Goal: Task Accomplishment & Management: Complete application form

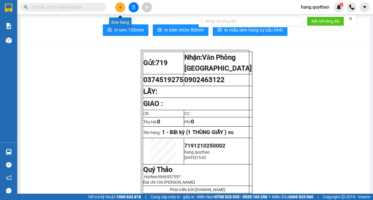
click at [120, 11] on button at bounding box center [120, 7] width 10 height 10
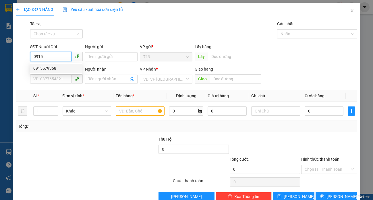
click at [62, 69] on div "0915579368" at bounding box center [55, 68] width 45 height 6
type input "0915579368"
type input "0908662964"
type input "0915579368"
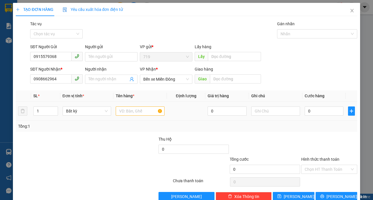
click at [146, 117] on div at bounding box center [140, 110] width 49 height 11
click at [149, 113] on input "text" at bounding box center [140, 111] width 49 height 9
type input "1 BAO XANH"
click at [323, 173] on input "Hình thức thanh toán" at bounding box center [327, 169] width 45 height 9
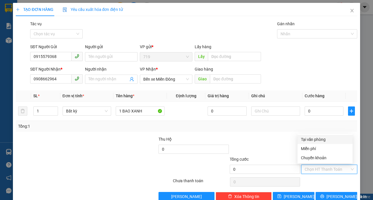
click at [324, 143] on div "Tại văn phòng" at bounding box center [324, 139] width 55 height 9
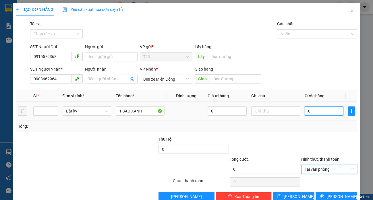
click at [318, 115] on input "0" at bounding box center [324, 111] width 39 height 9
click at [321, 118] on td "0" at bounding box center [324, 111] width 44 height 19
click at [321, 114] on input "0" at bounding box center [324, 111] width 39 height 9
type input "6"
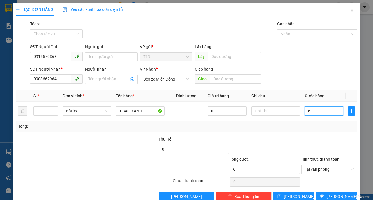
type input "60"
type input "600"
type input "6.000"
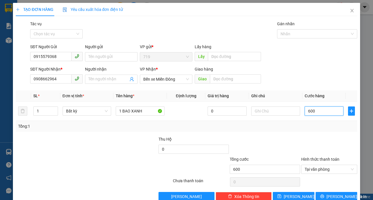
type input "6.000"
type input "60.000"
click at [297, 197] on button "[PERSON_NAME]" at bounding box center [294, 196] width 42 height 9
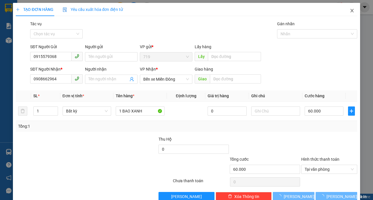
click at [347, 8] on span "Close" at bounding box center [352, 11] width 16 height 16
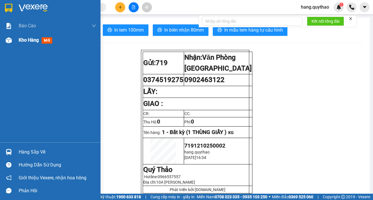
click at [0, 38] on div "Kho hàng mới" at bounding box center [50, 40] width 100 height 14
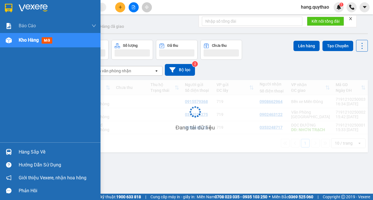
click at [19, 46] on div "Kho hàng mới" at bounding box center [58, 40] width 78 height 14
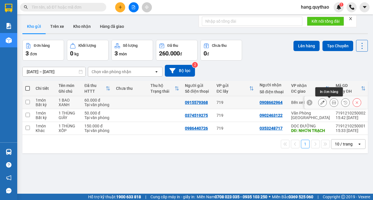
click at [332, 105] on button at bounding box center [334, 103] width 8 height 10
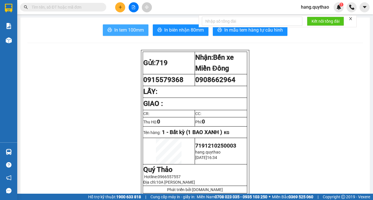
click at [119, 34] on button "In tem 100mm" at bounding box center [126, 29] width 46 height 11
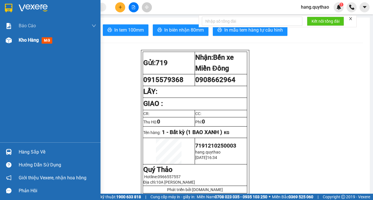
click at [24, 42] on span "Kho hàng" at bounding box center [29, 39] width 20 height 5
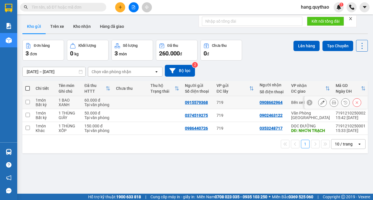
click at [320, 103] on icon at bounding box center [322, 102] width 4 height 4
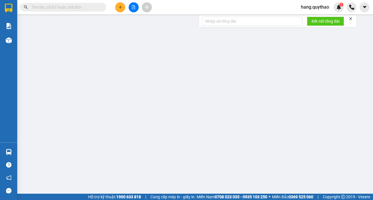
type input "0915579368"
type input "0908662964"
type input "60.000"
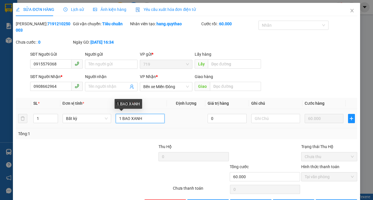
click at [125, 118] on input "1 BAO XANH" at bounding box center [140, 118] width 49 height 9
click at [127, 118] on input "1 BAO XANH" at bounding box center [140, 118] width 49 height 9
click at [129, 118] on input "1 BAO XANH" at bounding box center [140, 118] width 49 height 9
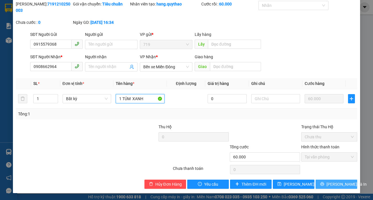
type input "1 TÚM XANH"
click at [322, 186] on icon "printer" at bounding box center [322, 184] width 4 height 4
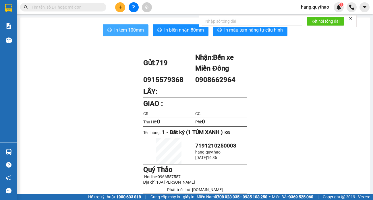
click at [141, 32] on span "In tem 100mm" at bounding box center [129, 29] width 30 height 7
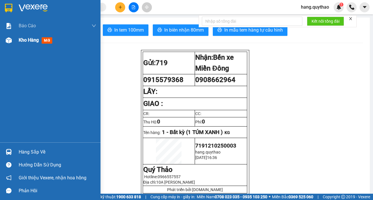
click at [40, 45] on div "Kho hàng mới" at bounding box center [58, 40] width 78 height 14
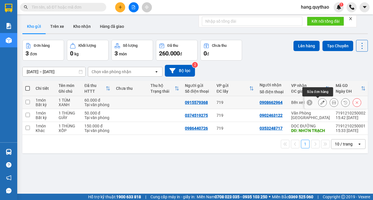
click at [318, 105] on button at bounding box center [322, 103] width 8 height 10
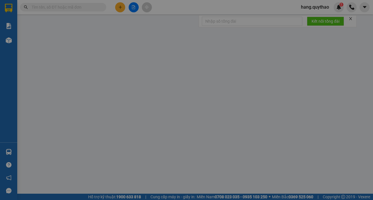
type input "0915579368"
type input "0908662964"
type input "60.000"
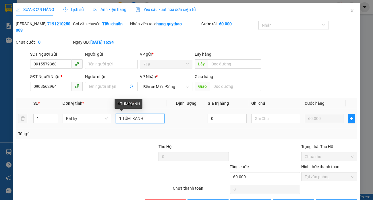
click at [127, 118] on input "1 TÚM XANH" at bounding box center [140, 118] width 49 height 9
click at [129, 118] on input "1 TÚM XANH" at bounding box center [140, 118] width 49 height 9
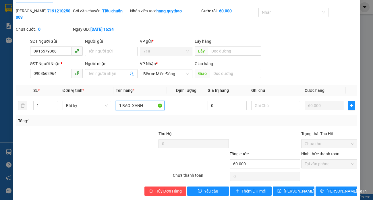
scroll to position [20, 0]
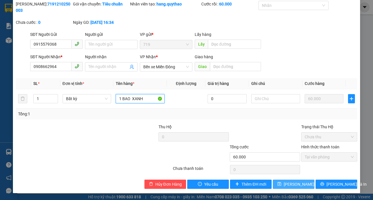
type input "1 BAO XANH"
drag, startPoint x: 291, startPoint y: 183, endPoint x: 364, endPoint y: 191, distance: 73.6
click at [291, 183] on span "[PERSON_NAME] thay đổi" at bounding box center [307, 184] width 46 height 6
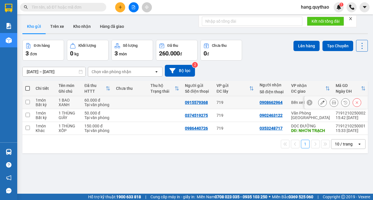
click at [28, 102] on input "checkbox" at bounding box center [28, 102] width 4 height 4
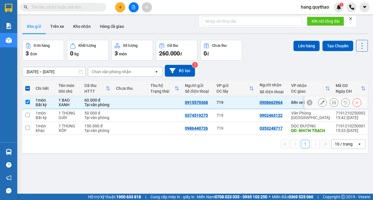
click at [27, 99] on td at bounding box center [27, 102] width 10 height 13
checkbox input "false"
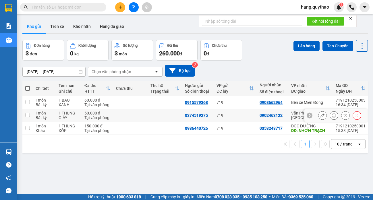
click at [26, 115] on input "checkbox" at bounding box center [28, 115] width 4 height 4
checkbox input "true"
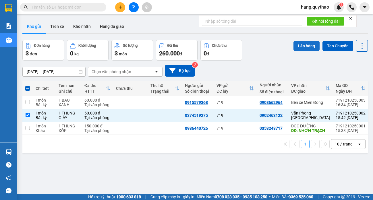
click at [303, 48] on button "Lên hàng" at bounding box center [306, 46] width 26 height 10
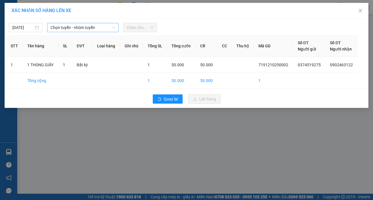
click at [74, 32] on span "Chọn tuyến - nhóm tuyến" at bounding box center [83, 27] width 65 height 9
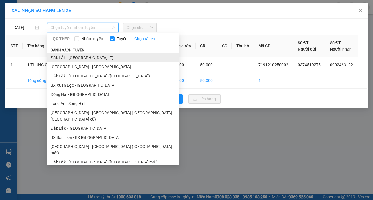
click at [87, 55] on li "Đắk Lắk - [GEOGRAPHIC_DATA] (T)" at bounding box center [113, 57] width 132 height 9
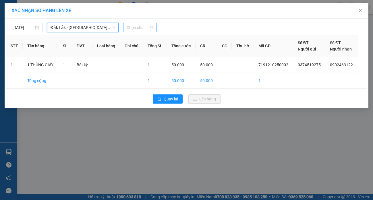
click at [130, 25] on span "Chọn chuyến" at bounding box center [140, 27] width 27 height 9
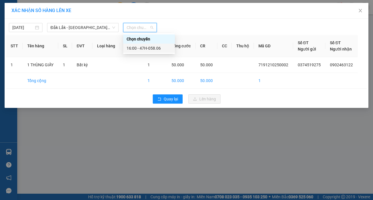
click at [140, 48] on div "16:00 - 47H-058.06" at bounding box center [149, 48] width 45 height 6
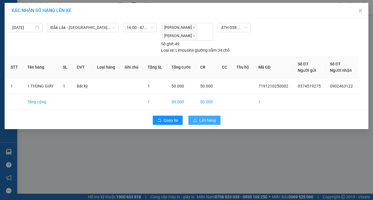
click at [206, 119] on span "Lên hàng" at bounding box center [207, 120] width 17 height 6
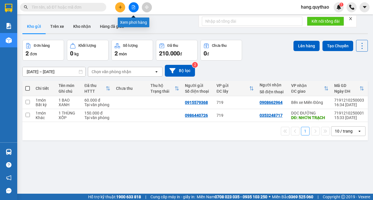
click at [134, 10] on button at bounding box center [134, 7] width 10 height 10
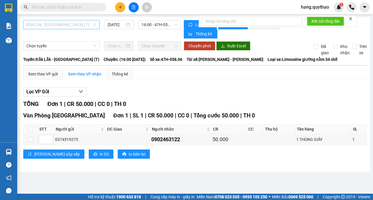
click at [86, 20] on span "Đắk Lắk - [GEOGRAPHIC_DATA] (T)" at bounding box center [61, 24] width 70 height 9
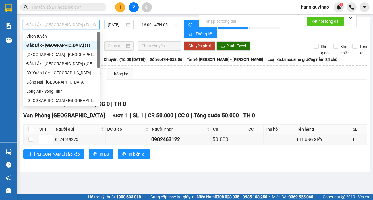
click at [86, 23] on span "Đắk Lắk - [GEOGRAPHIC_DATA] (T)" at bounding box center [61, 24] width 70 height 9
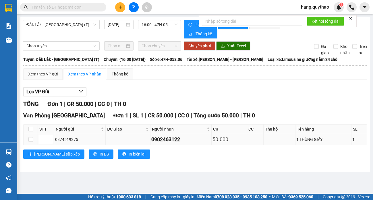
click at [34, 141] on td at bounding box center [31, 139] width 14 height 11
click at [30, 138] on input "checkbox" at bounding box center [30, 139] width 5 height 5
checkbox input "true"
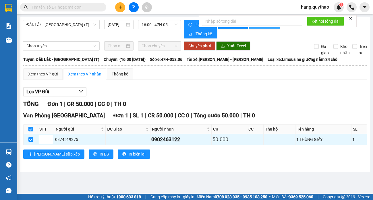
click at [268, 29] on button "In đơn chọn" at bounding box center [264, 24] width 31 height 9
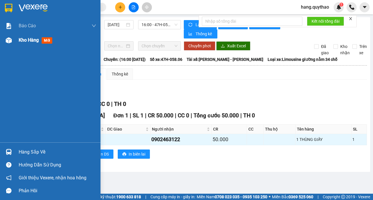
click at [33, 40] on span "Kho hàng" at bounding box center [29, 39] width 20 height 5
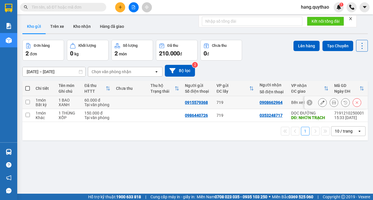
click at [26, 100] on input "checkbox" at bounding box center [28, 102] width 4 height 4
checkbox input "true"
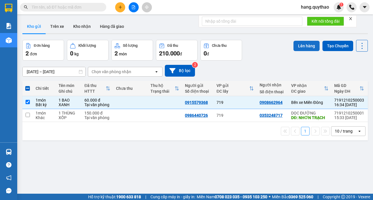
click at [308, 46] on button "Lên hàng" at bounding box center [306, 46] width 26 height 10
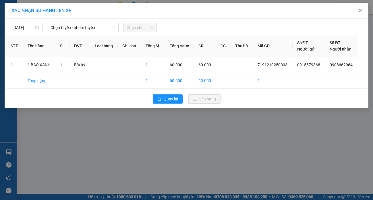
click at [107, 34] on div "[DATE] Chọn tuyến - nhóm tuyến Chọn chuyến STT Tên hàng SL ĐVT Loại hàng Ghi ch…" at bounding box center [187, 63] width 364 height 89
click at [108, 31] on span "Chọn tuyến - nhóm tuyến" at bounding box center [83, 27] width 65 height 9
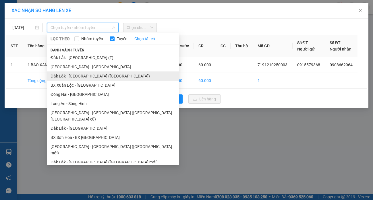
click at [94, 74] on li "Đắk Lắk - [GEOGRAPHIC_DATA] ([GEOGRAPHIC_DATA])" at bounding box center [113, 75] width 132 height 9
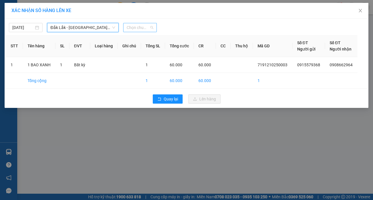
click at [145, 27] on span "Chọn chuyến" at bounding box center [140, 27] width 27 height 9
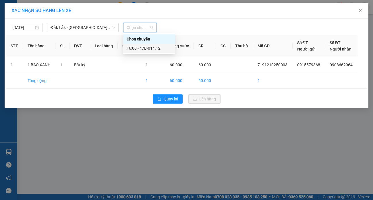
click at [148, 49] on div "16:00 - 47B-014.12" at bounding box center [149, 48] width 45 height 6
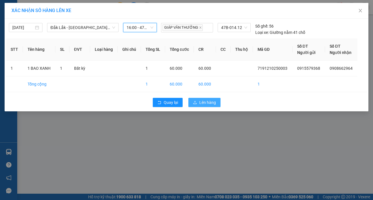
click at [204, 105] on span "Lên hàng" at bounding box center [207, 102] width 17 height 6
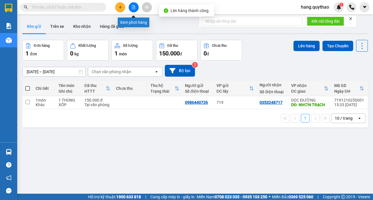
click at [134, 7] on icon "file-add" at bounding box center [134, 7] width 4 height 4
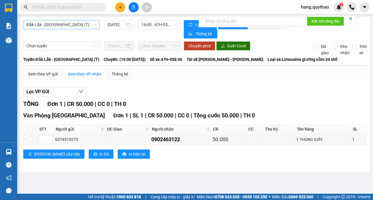
click at [47, 22] on span "Đắk Lắk - [GEOGRAPHIC_DATA] (T)" at bounding box center [61, 24] width 70 height 9
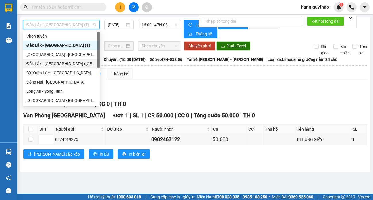
click at [76, 62] on div "Đắk Lắk - [GEOGRAPHIC_DATA] ([GEOGRAPHIC_DATA])" at bounding box center [61, 64] width 70 height 6
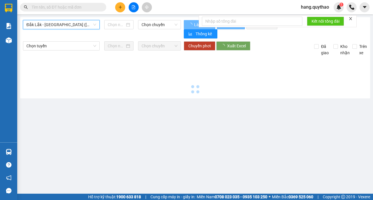
type input "[DATE]"
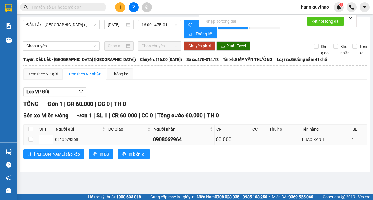
click at [32, 143] on td at bounding box center [31, 139] width 14 height 11
click at [33, 139] on td at bounding box center [31, 139] width 14 height 11
click at [32, 139] on input "checkbox" at bounding box center [30, 139] width 5 height 5
checkbox input "true"
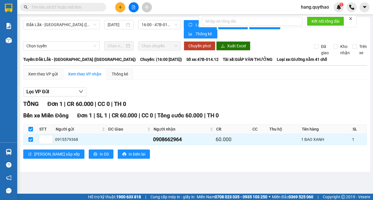
click at [351, 16] on div at bounding box center [351, 18] width 4 height 5
click at [350, 20] on icon "close" at bounding box center [351, 19] width 4 height 4
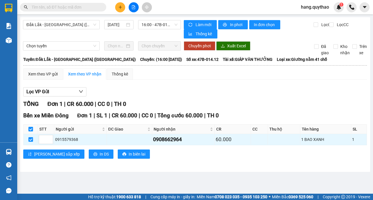
click at [276, 30] on div "Làm mới In phơi In đơn chọn Thống kê" at bounding box center [249, 29] width 130 height 18
click at [269, 22] on span "In đơn chọn" at bounding box center [265, 25] width 22 height 6
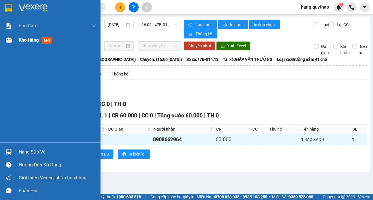
click at [61, 36] on div "Kho hàng mới" at bounding box center [58, 40] width 78 height 14
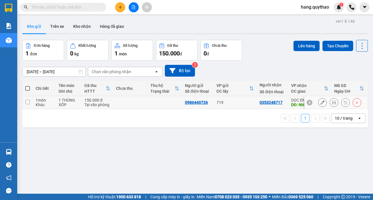
click at [29, 100] on input "checkbox" at bounding box center [28, 102] width 4 height 4
checkbox input "true"
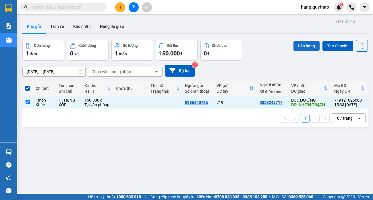
click at [303, 45] on button "Lên hàng" at bounding box center [306, 46] width 26 height 10
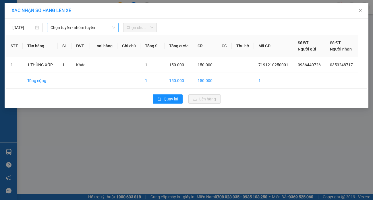
click at [106, 26] on span "Chọn tuyến - nhóm tuyến" at bounding box center [83, 27] width 65 height 9
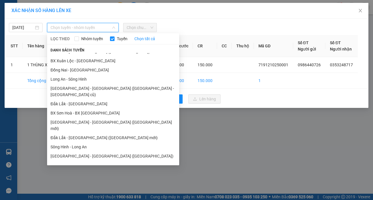
scroll to position [37, 0]
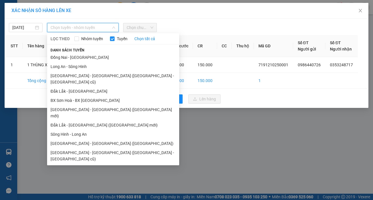
click at [81, 173] on li "Đắk Lắk - [GEOGRAPHIC_DATA]" at bounding box center [113, 177] width 132 height 9
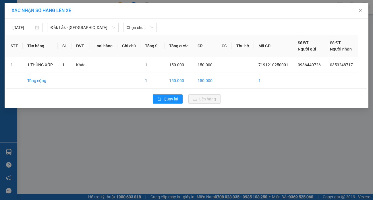
click at [142, 33] on div "[DATE] [GEOGRAPHIC_DATA] - [GEOGRAPHIC_DATA] LỌC THEO Nhóm tuyến Tuyến [GEOGRAP…" at bounding box center [187, 63] width 364 height 89
click at [151, 29] on span "Chọn chuyến" at bounding box center [140, 27] width 27 height 9
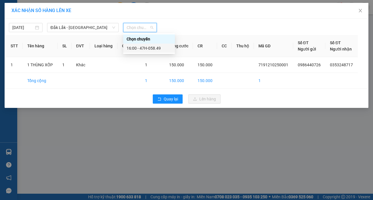
click at [150, 46] on div "16:00 - 47H-058.49" at bounding box center [149, 48] width 45 height 6
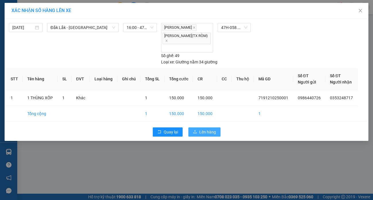
click at [212, 134] on span "Lên hàng" at bounding box center [207, 132] width 17 height 6
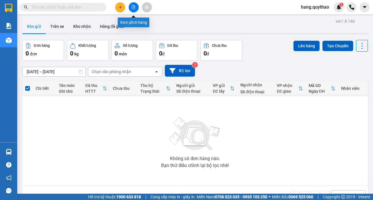
click at [132, 3] on button at bounding box center [134, 7] width 10 height 10
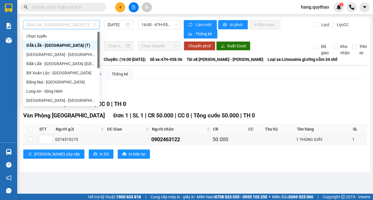
click at [82, 25] on span "Đắk Lắk - [GEOGRAPHIC_DATA] (T)" at bounding box center [61, 24] width 70 height 9
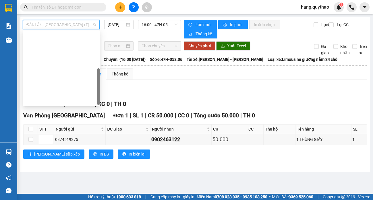
scroll to position [83, 0]
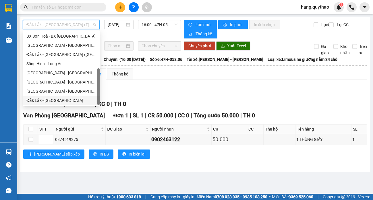
click at [74, 103] on div "Đắk Lắk - [GEOGRAPHIC_DATA]" at bounding box center [61, 100] width 70 height 6
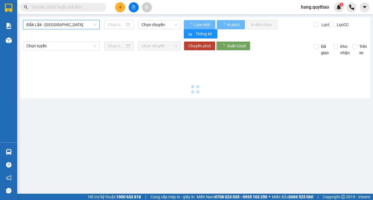
type input "[DATE]"
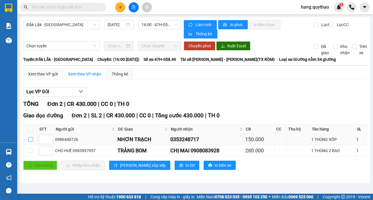
click at [30, 137] on label at bounding box center [30, 139] width 5 height 6
click at [30, 137] on input "checkbox" at bounding box center [30, 139] width 5 height 5
checkbox input "true"
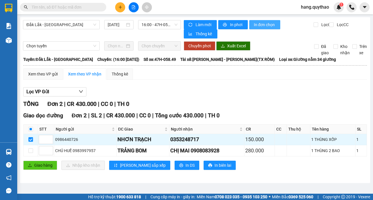
click at [257, 24] on span "In đơn chọn" at bounding box center [265, 25] width 22 height 6
